Goal: Task Accomplishment & Management: Use online tool/utility

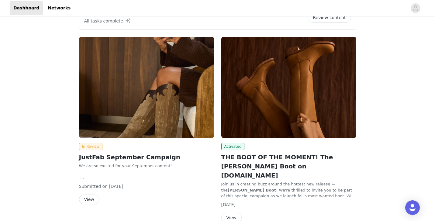
scroll to position [42, 0]
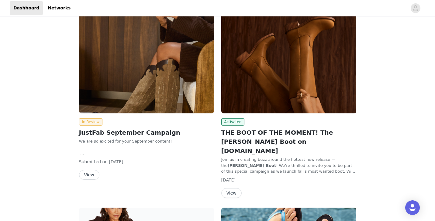
click at [91, 176] on button "View" at bounding box center [89, 175] width 20 height 10
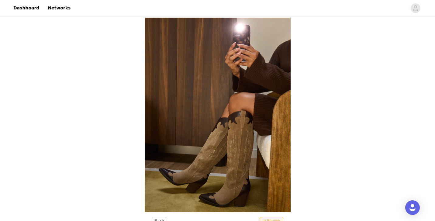
scroll to position [42, 0]
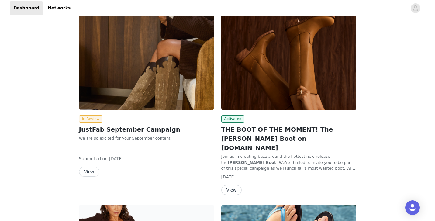
scroll to position [45, 0]
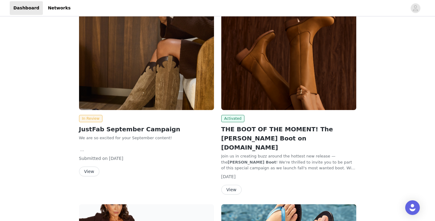
click at [233, 185] on button "View" at bounding box center [231, 190] width 20 height 10
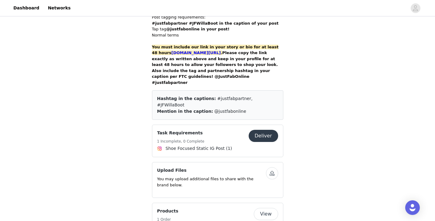
scroll to position [480, 0]
click at [272, 168] on button "button" at bounding box center [272, 174] width 12 height 12
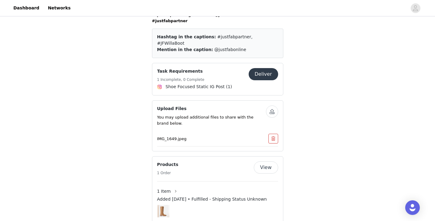
scroll to position [542, 0]
click at [271, 106] on button "button" at bounding box center [272, 112] width 12 height 12
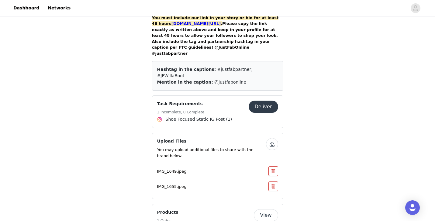
scroll to position [514, 0]
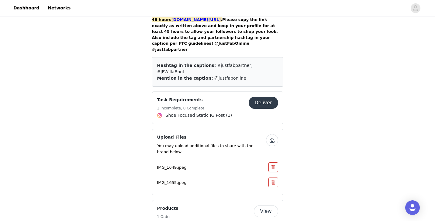
click at [270, 97] on button "Deliver" at bounding box center [264, 103] width 30 height 12
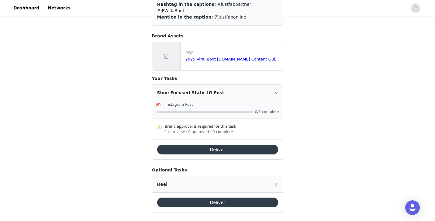
scroll to position [79, 0]
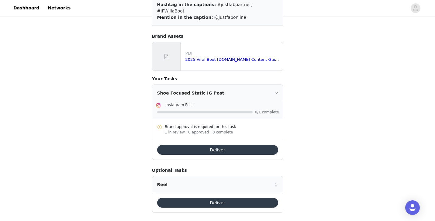
click at [277, 85] on div "Shoe Focused Static IG Post" at bounding box center [217, 93] width 131 height 16
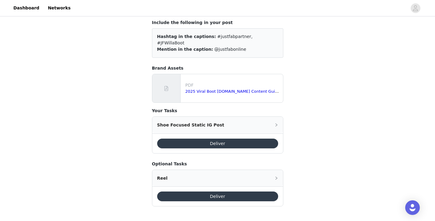
scroll to position [40, 0]
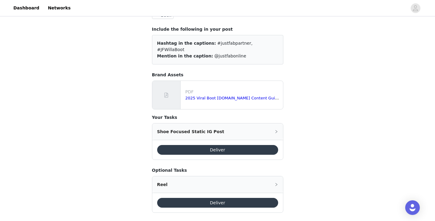
click at [276, 130] on icon "icon: right" at bounding box center [277, 132] width 4 height 4
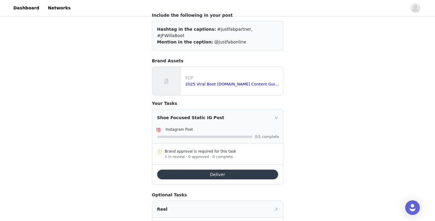
scroll to position [55, 0]
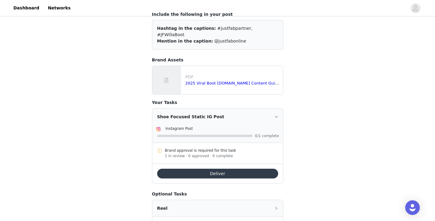
click at [231, 153] on div "1 in review · 0 approved · 0 complete" at bounding box center [221, 155] width 113 height 5
click at [225, 148] on div "Brand approval is required for this task" at bounding box center [221, 150] width 113 height 5
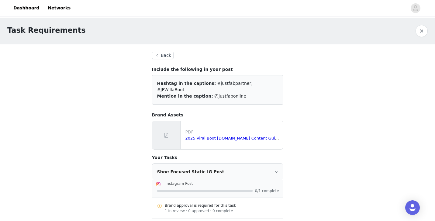
scroll to position [0, 0]
click at [165, 54] on button "Back" at bounding box center [163, 55] width 22 height 7
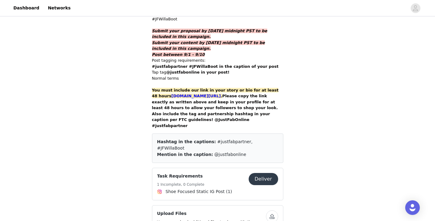
scroll to position [437, 0]
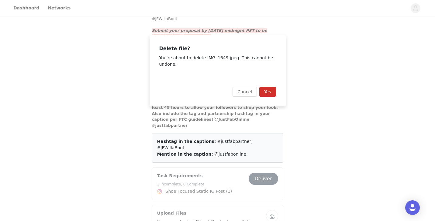
click at [183, 59] on p "You're about to delete IMG_1649.jpeg. This cannot be undone." at bounding box center [217, 61] width 117 height 13
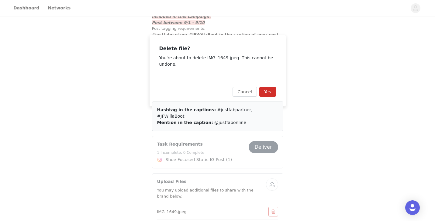
scroll to position [470, 0]
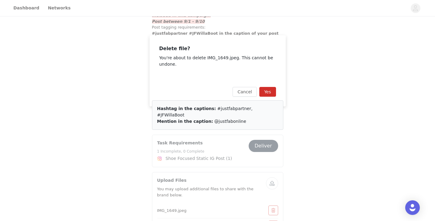
click at [269, 94] on button "Yes" at bounding box center [267, 92] width 17 height 10
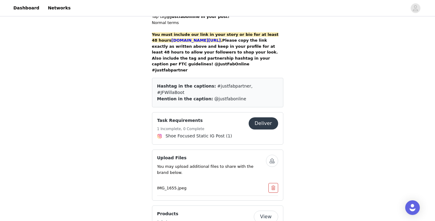
scroll to position [498, 0]
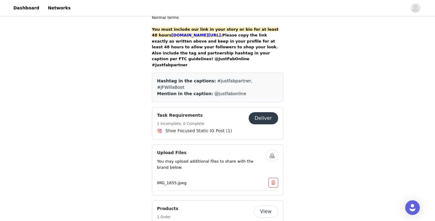
click at [270, 178] on button "button" at bounding box center [274, 183] width 10 height 10
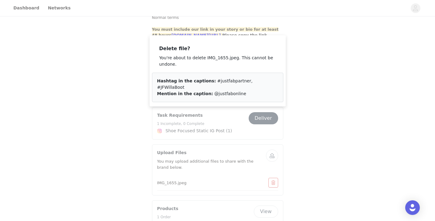
click at [270, 91] on button "Yes" at bounding box center [267, 92] width 17 height 10
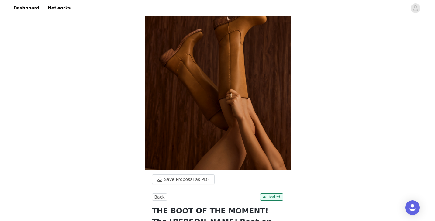
scroll to position [69, 0]
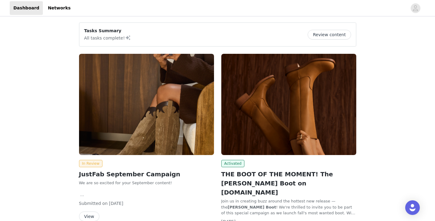
click at [158, 136] on img at bounding box center [146, 104] width 135 height 101
